Goal: Find specific page/section: Find specific page/section

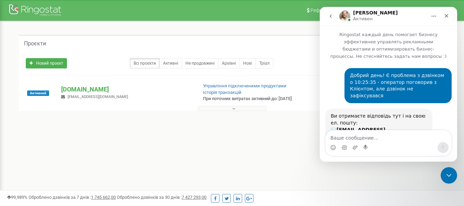
scroll to position [1, 0]
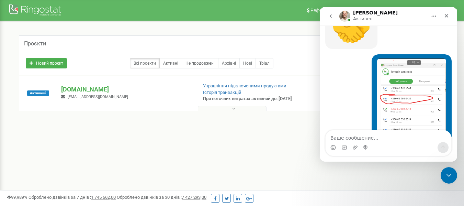
scroll to position [628, 0]
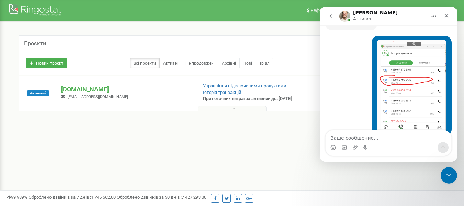
click at [234, 111] on icon at bounding box center [233, 108] width 3 height 5
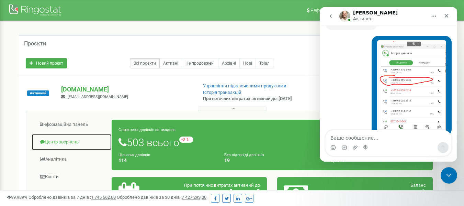
click at [65, 148] on link "Центр звернень" at bounding box center [71, 142] width 81 height 17
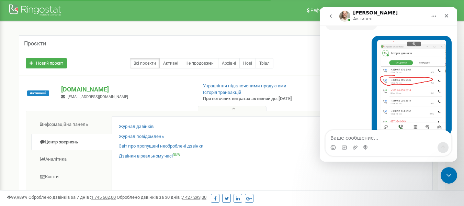
click at [144, 130] on link "Журнал дзвінків" at bounding box center [136, 126] width 35 height 7
